Goal: Contribute content: Contribute content

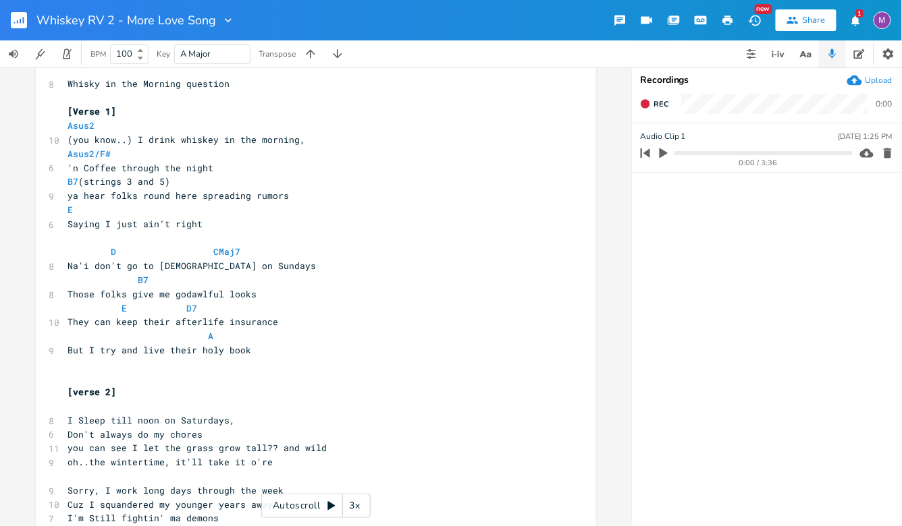
scroll to position [15, 0]
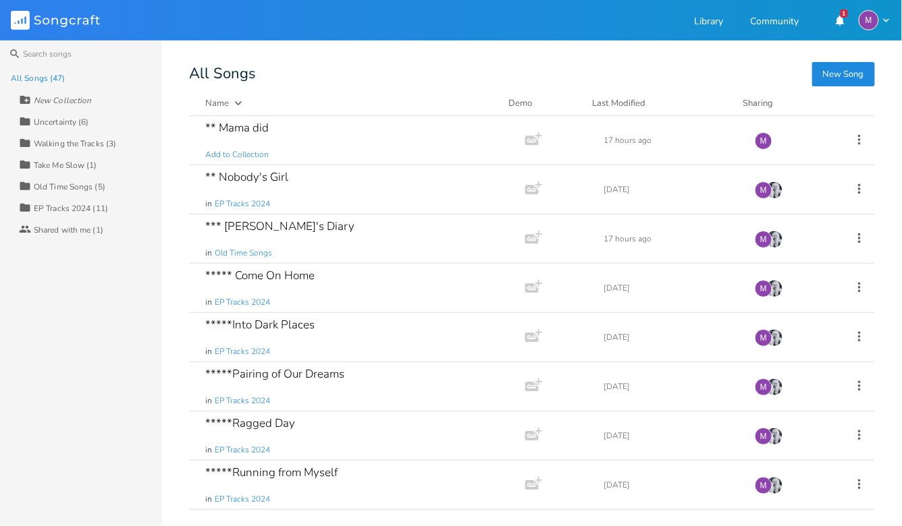
click at [38, 80] on div "All Songs (47)" at bounding box center [38, 78] width 54 height 8
click at [38, 79] on div "All Songs (47)" at bounding box center [38, 78] width 54 height 8
click at [64, 233] on div "Shared with me (1)" at bounding box center [69, 230] width 70 height 8
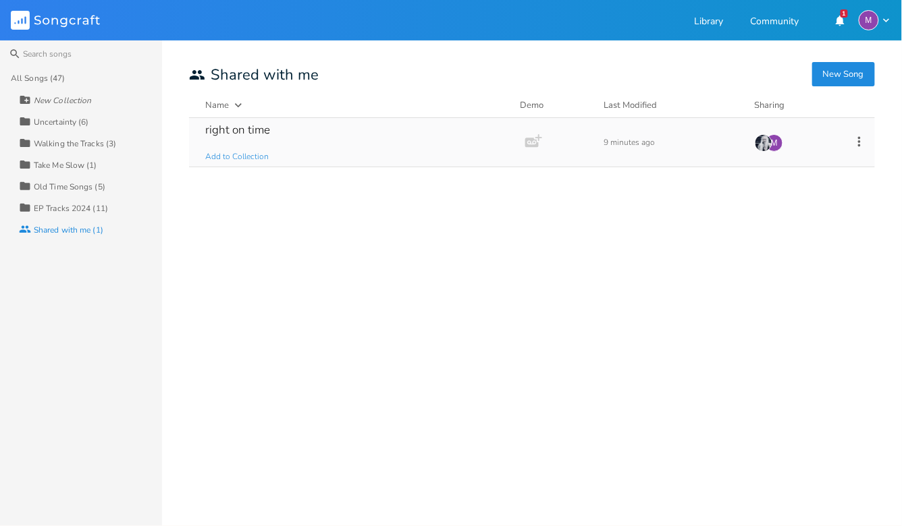
click at [248, 128] on div "right on time" at bounding box center [237, 129] width 65 height 11
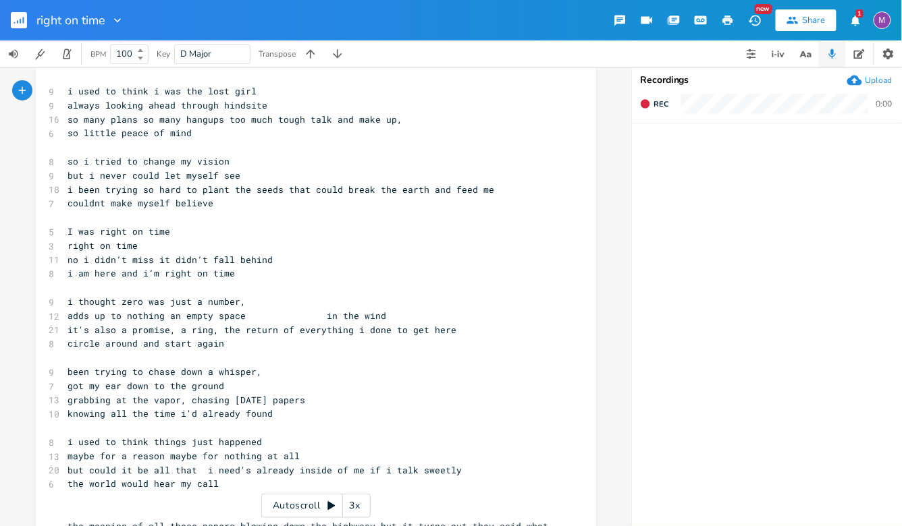
scroll to position [18, 0]
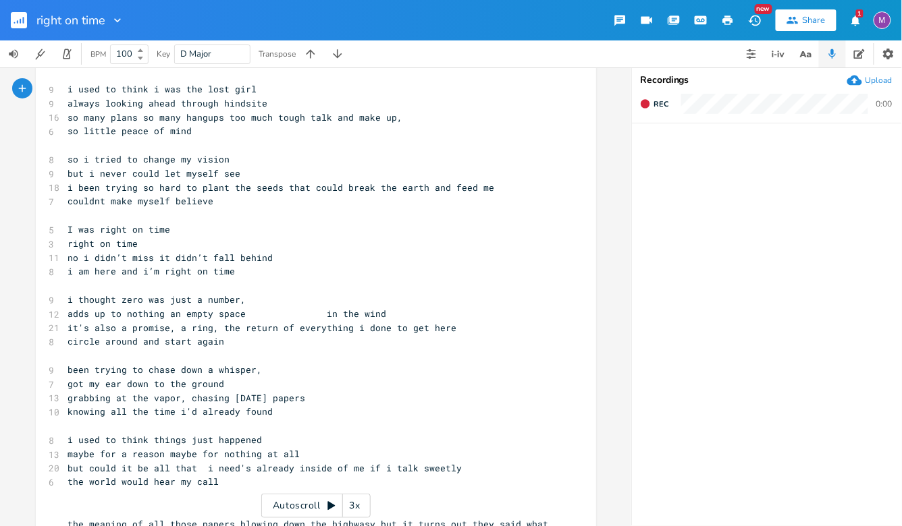
click at [237, 157] on pre "so i tried to change my vision" at bounding box center [308, 160] width 487 height 14
type textarea "-i waw"
type textarea "s clouding my vision"
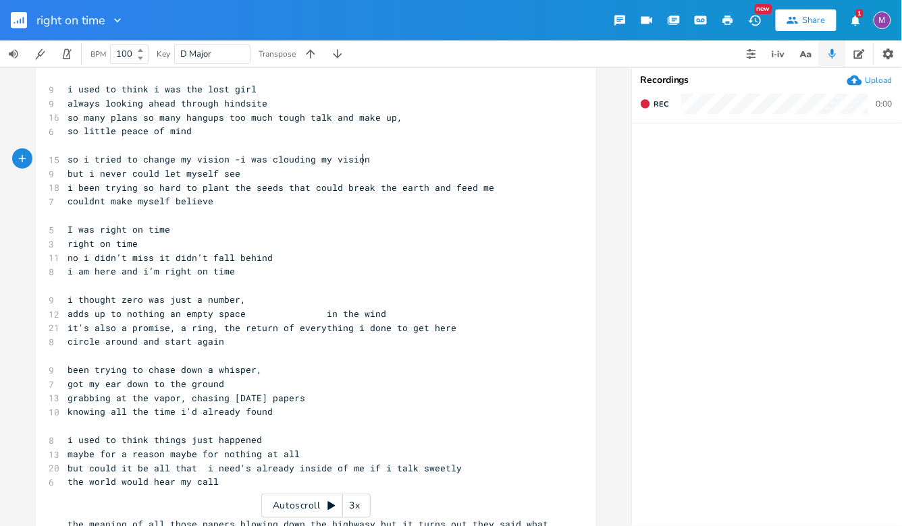
scroll to position [0, 80]
click at [483, 192] on pre "i been trying so hard to plant the seeds that could break the earth and feed me" at bounding box center [308, 188] width 487 height 14
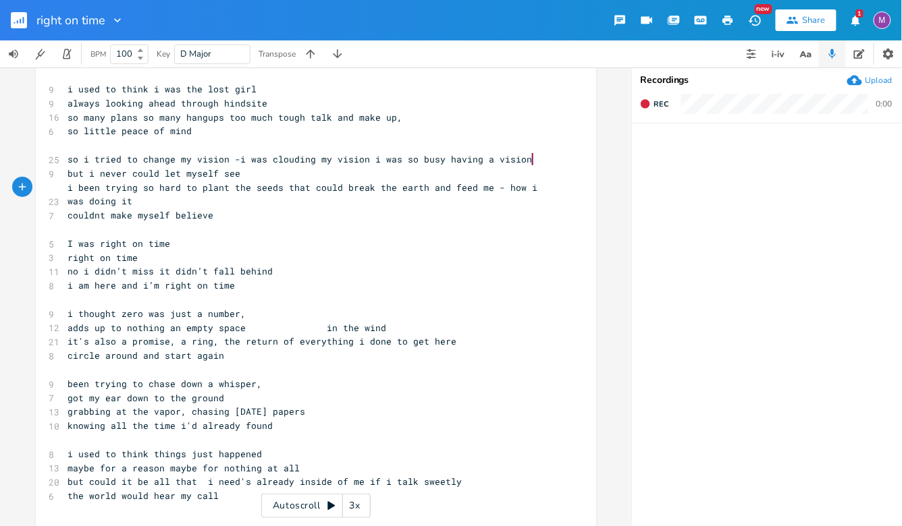
type textarea "- how i was doing it)"
click at [494, 188] on span "i been trying so hard to plant the seeds that could break the earth and feed me…" at bounding box center [305, 195] width 475 height 26
type textarea "( -"
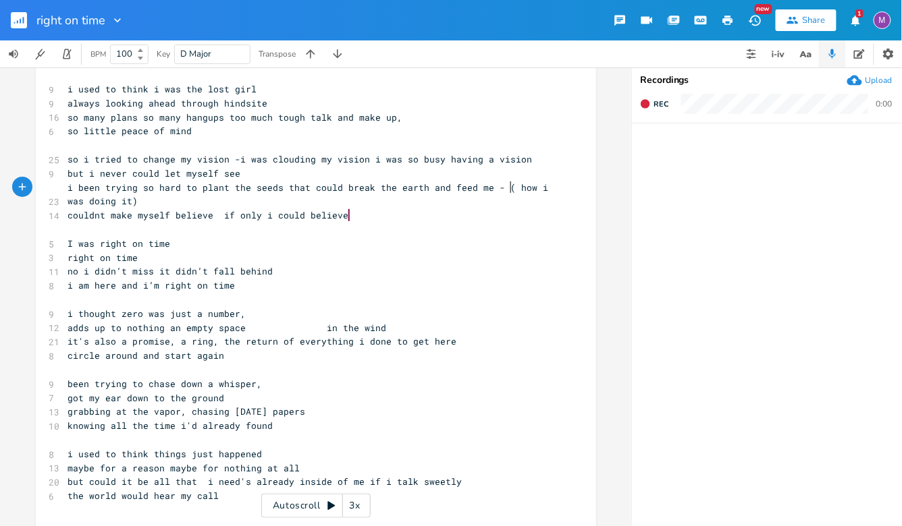
scroll to position [0, 10]
click at [359, 220] on pre "couldnt make myself believe if only i could believe" at bounding box center [308, 216] width 487 height 14
type textarea "- it was keeping me from beli"
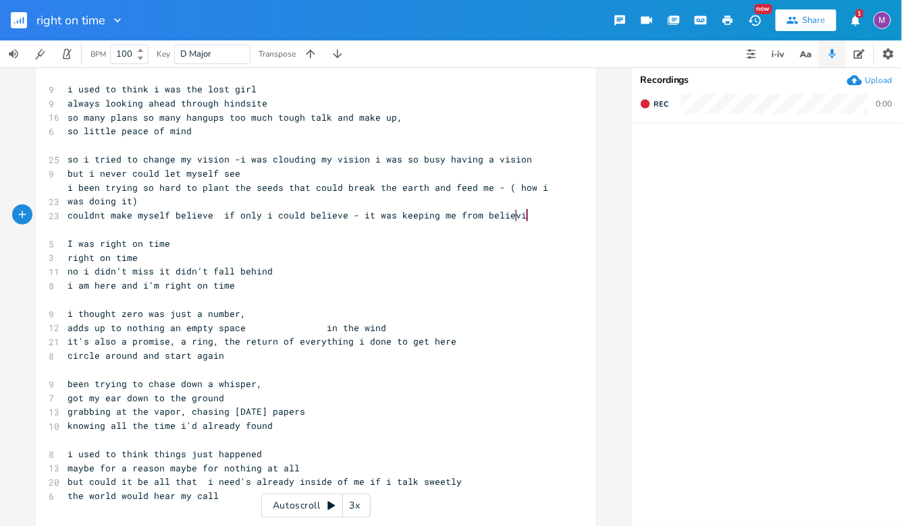
type textarea "ieving"
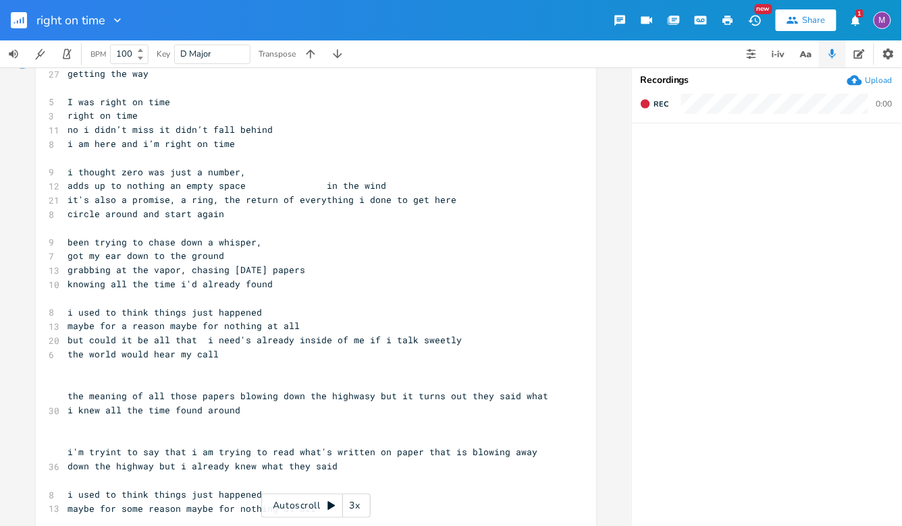
scroll to position [181, 0]
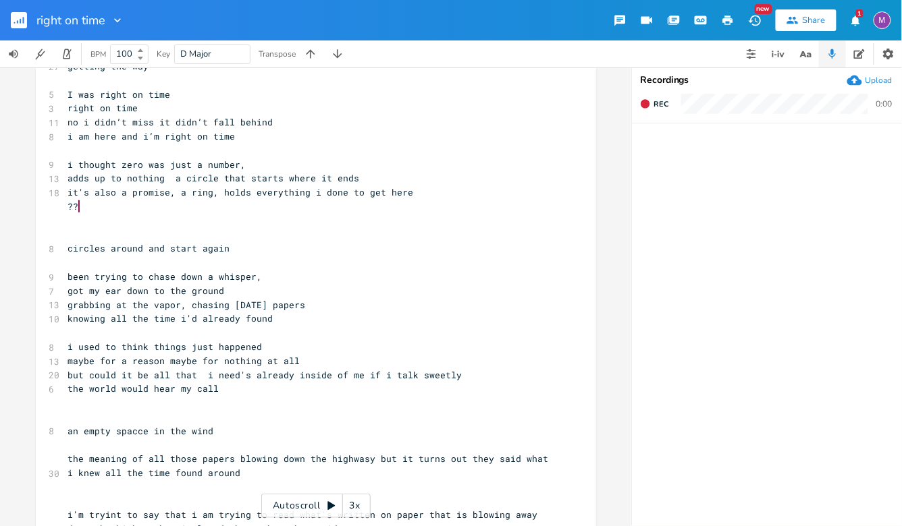
click at [369, 180] on pre "adds up to nothing a circle that starts where it ends" at bounding box center [308, 178] width 487 height 14
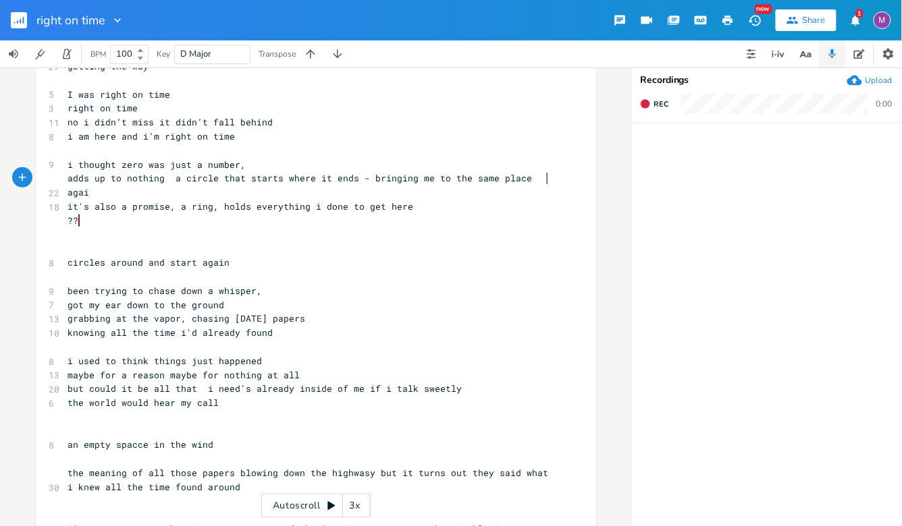
type textarea "- bringing me to the same place again"
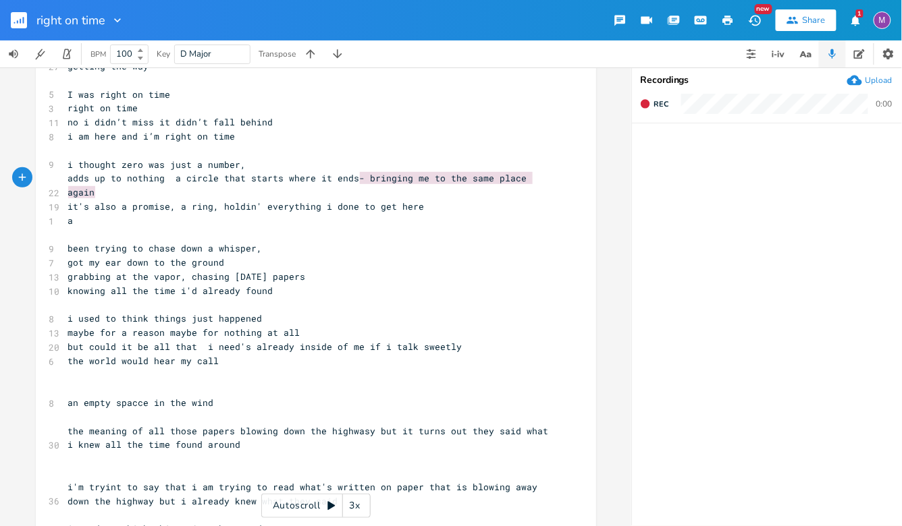
click at [73, 220] on pre "a" at bounding box center [308, 221] width 487 height 14
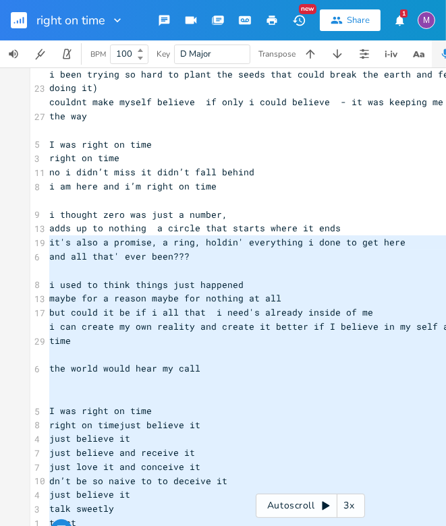
scroll to position [0, 0]
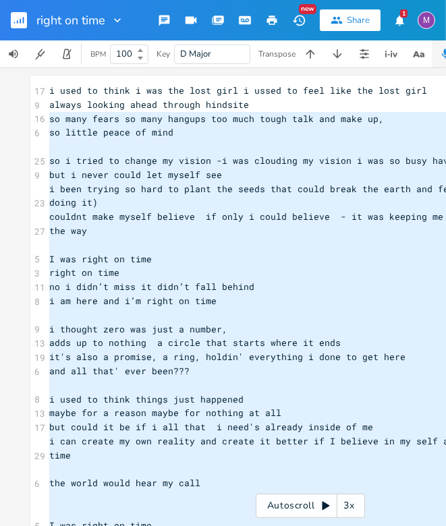
type textarea "l ipsu do sitam c adi eli sedd eius t incid ut labo etdo mag aliq enim admini v…"
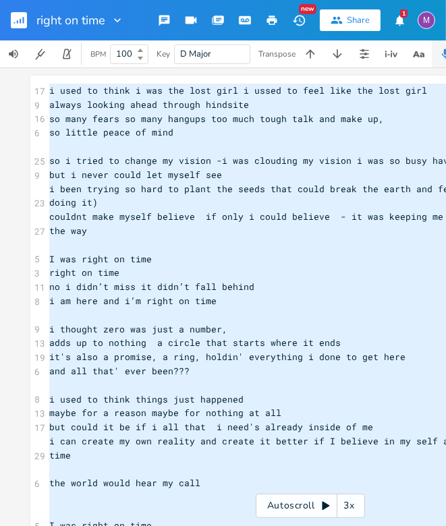
drag, startPoint x: 113, startPoint y: 484, endPoint x: 21, endPoint y: 67, distance: 426.5
click at [21, 67] on div "right on time New Share 1 M BPM 100 Key D Major Transpose x 17 i used to think …" at bounding box center [223, 263] width 446 height 526
click at [324, 311] on pre "​" at bounding box center [311, 315] width 528 height 14
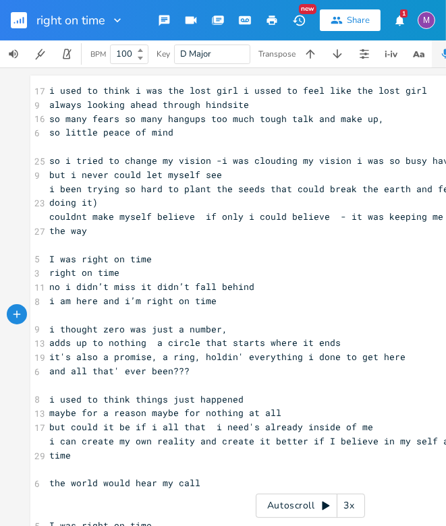
click at [24, 20] on rect "button" at bounding box center [19, 20] width 16 height 16
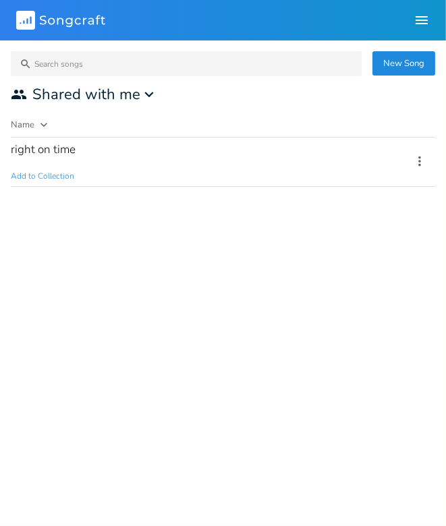
click at [24, 17] on rect at bounding box center [25, 20] width 19 height 19
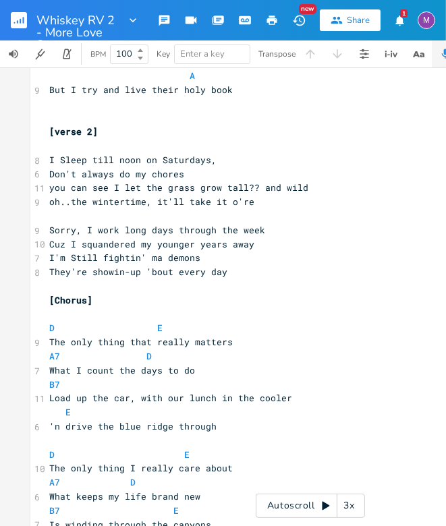
scroll to position [439, 0]
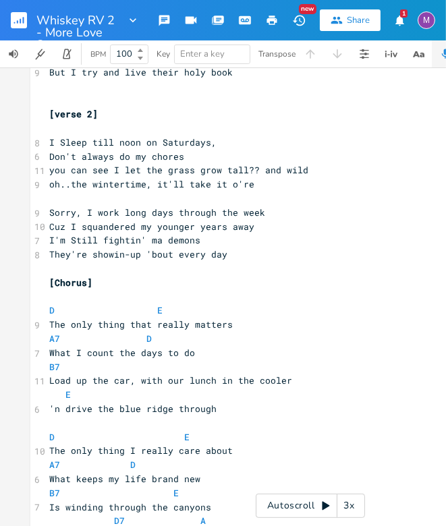
click at [280, 171] on span "you can see I let the grass grow tall?? and wild" at bounding box center [178, 170] width 259 height 12
type textarea "w"
click at [146, 247] on pre "I'm Still fightin' ma demons" at bounding box center [311, 240] width 528 height 14
type textarea "all"
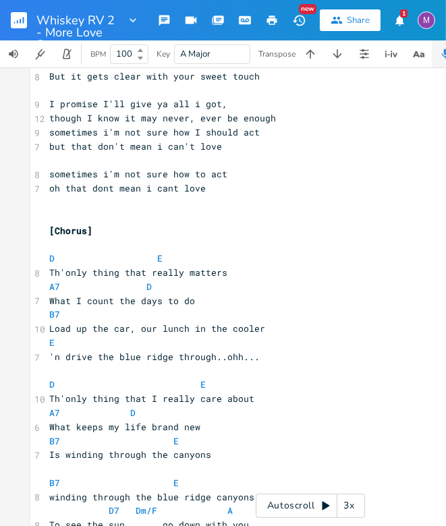
scroll to position [999, 0]
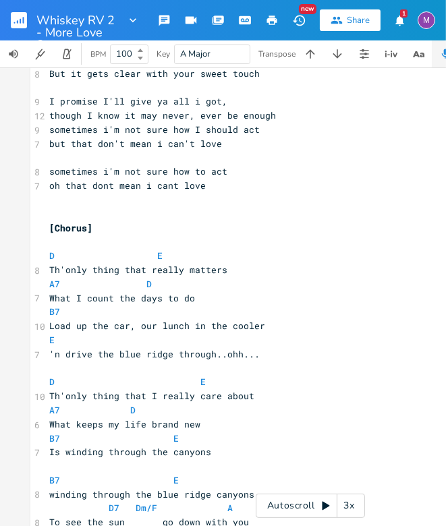
click at [207, 191] on pre "oh that dont mean i cant love" at bounding box center [311, 186] width 528 height 14
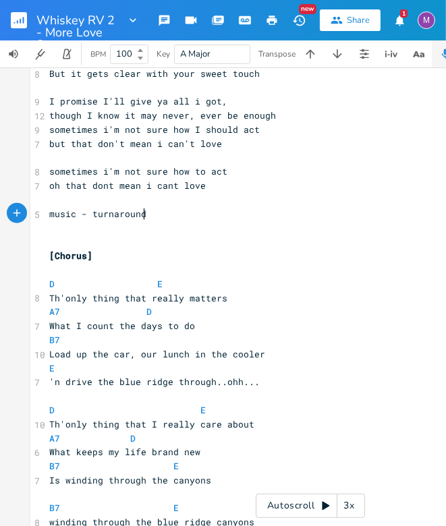
type textarea "music - turnaround."
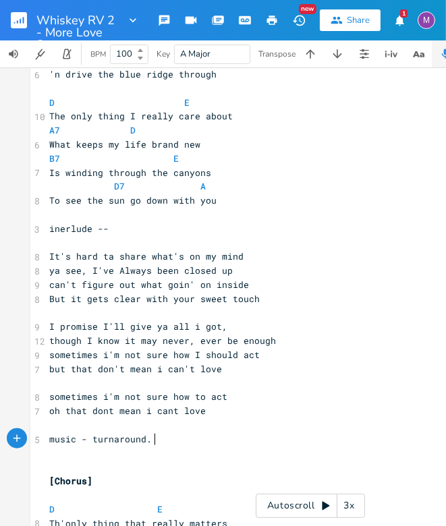
scroll to position [778, 0]
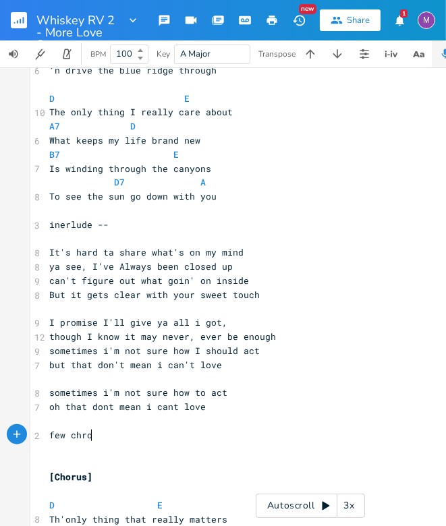
type textarea "few chrod"
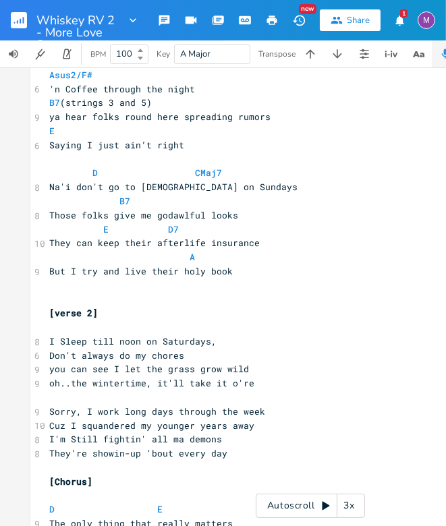
scroll to position [0, 0]
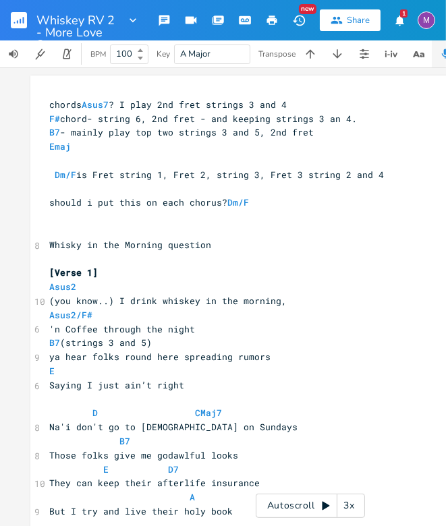
type textarea "ords.."
click at [15, 24] on rect "button" at bounding box center [19, 20] width 16 height 16
